Goal: Task Accomplishment & Management: Manage account settings

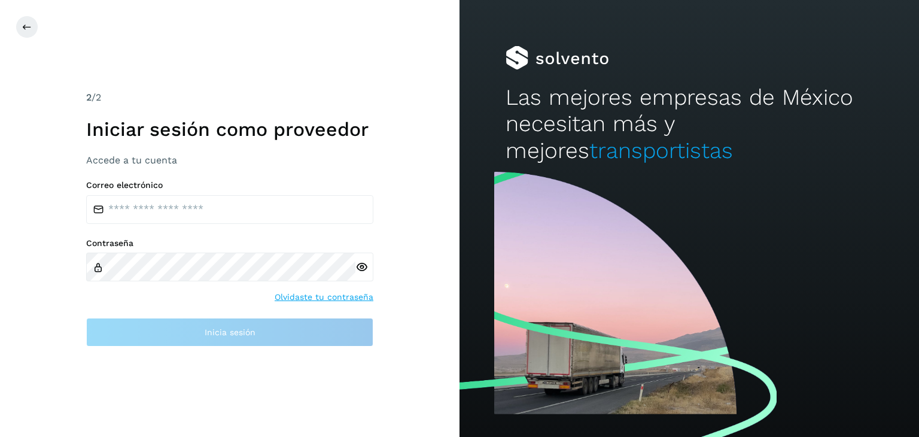
click at [268, 187] on label "Correo electrónico" at bounding box center [229, 185] width 287 height 10
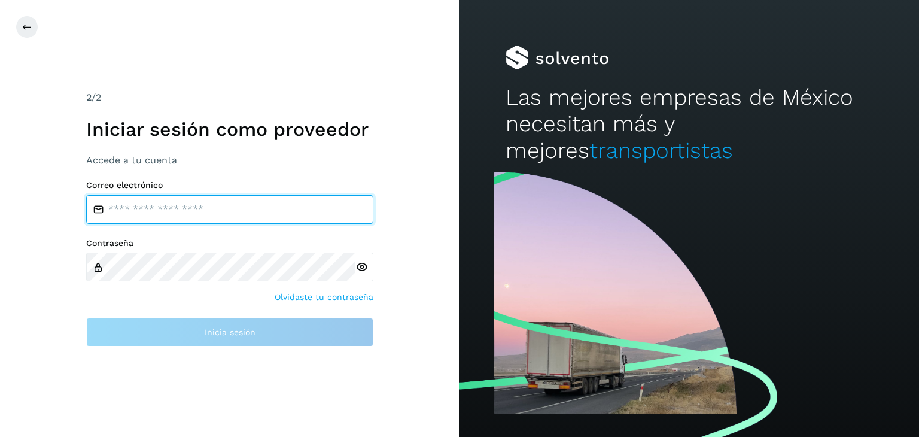
click at [275, 215] on input "email" at bounding box center [229, 209] width 287 height 29
type input "**********"
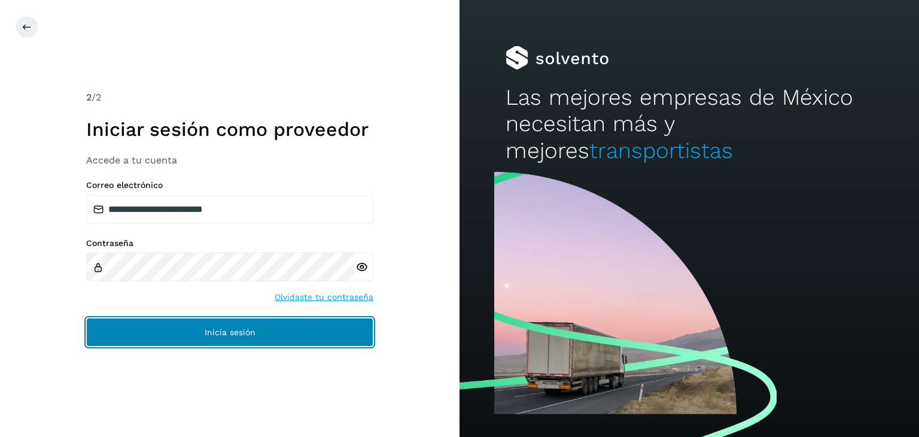
click at [261, 335] on button "Inicia sesión" at bounding box center [229, 332] width 287 height 29
